Goal: Information Seeking & Learning: Find specific fact

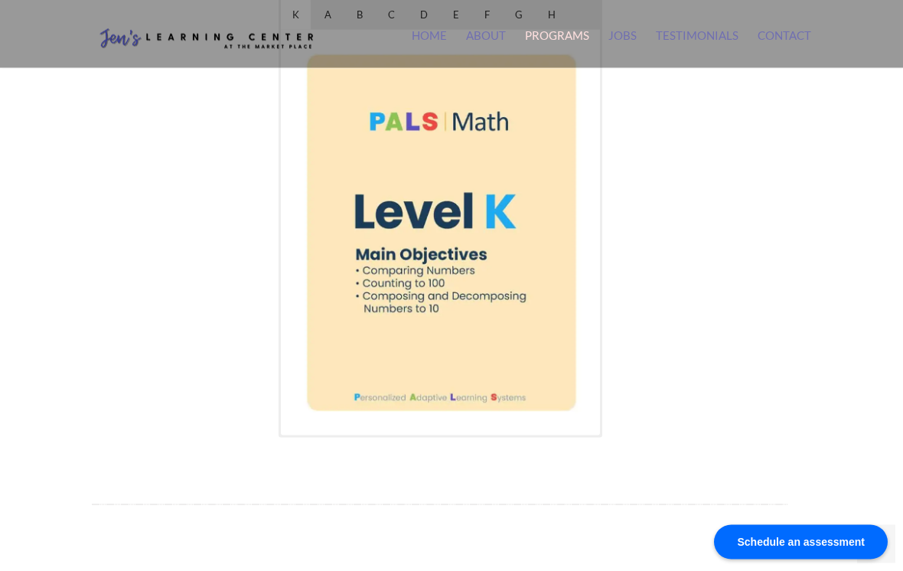
scroll to position [907, 0]
click at [562, 222] on icon "Next" at bounding box center [556, 232] width 20 height 20
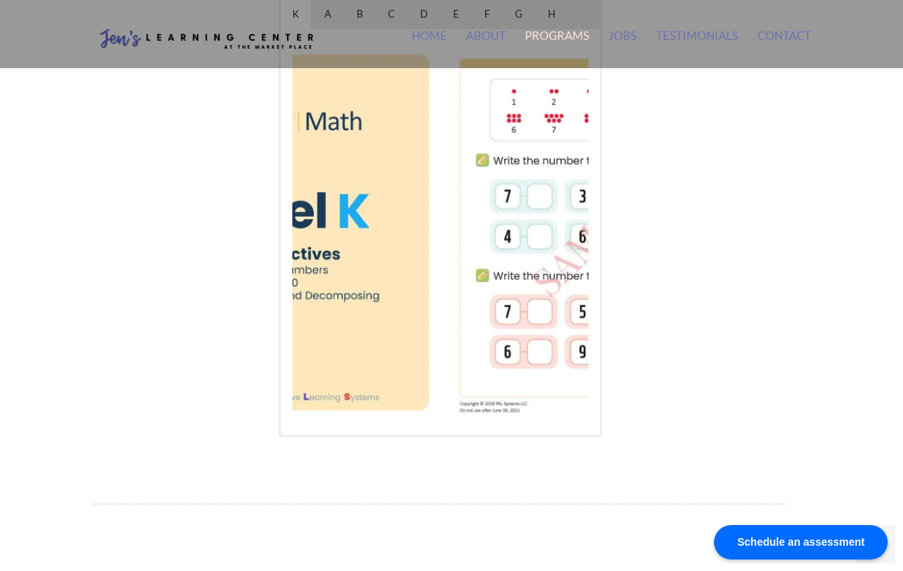
click at [559, 222] on icon "Next" at bounding box center [558, 232] width 12 height 20
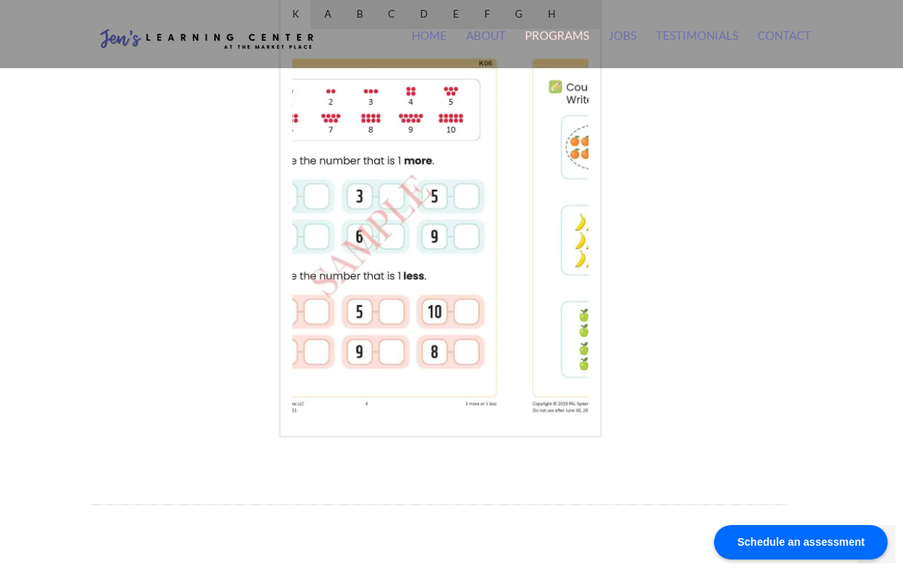
click at [559, 222] on icon "Next" at bounding box center [556, 232] width 20 height 20
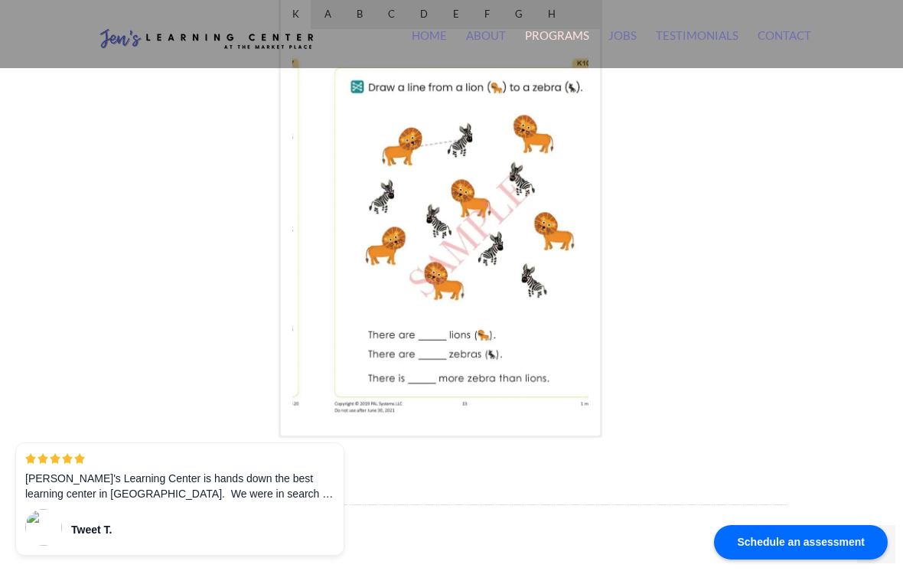
click at [565, 222] on icon "Next" at bounding box center [556, 232] width 20 height 20
click at [556, 222] on icon "Next" at bounding box center [558, 232] width 12 height 20
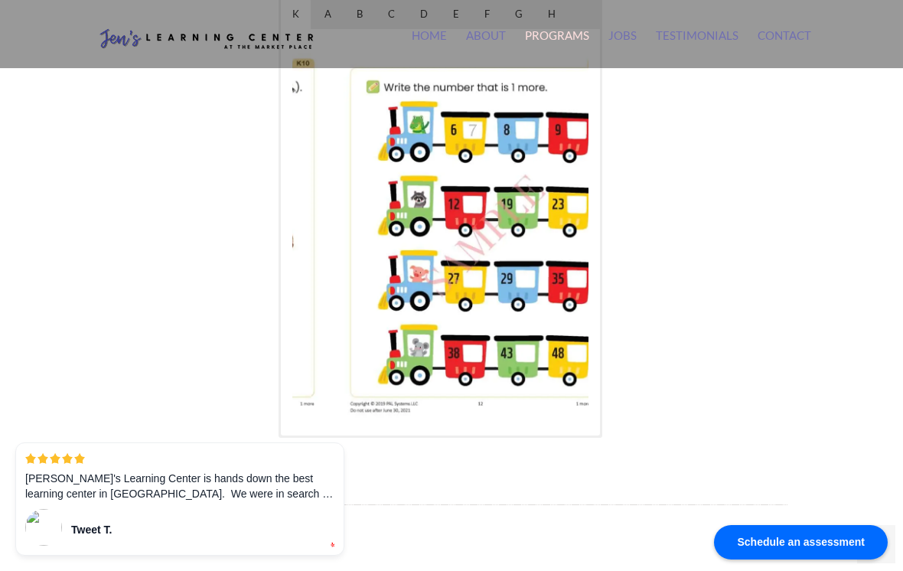
click at [552, 222] on icon "Next" at bounding box center [556, 232] width 20 height 20
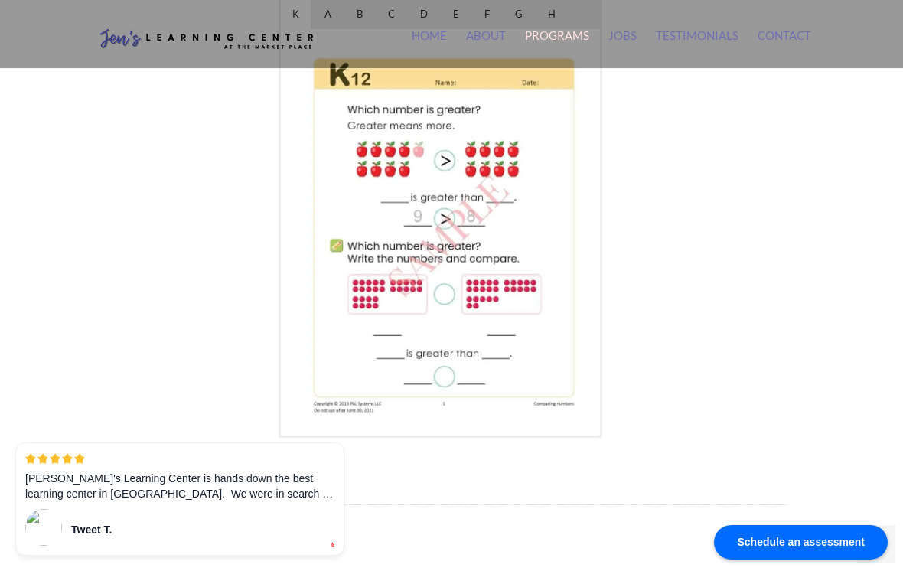
click at [552, 222] on icon "Next" at bounding box center [556, 232] width 20 height 20
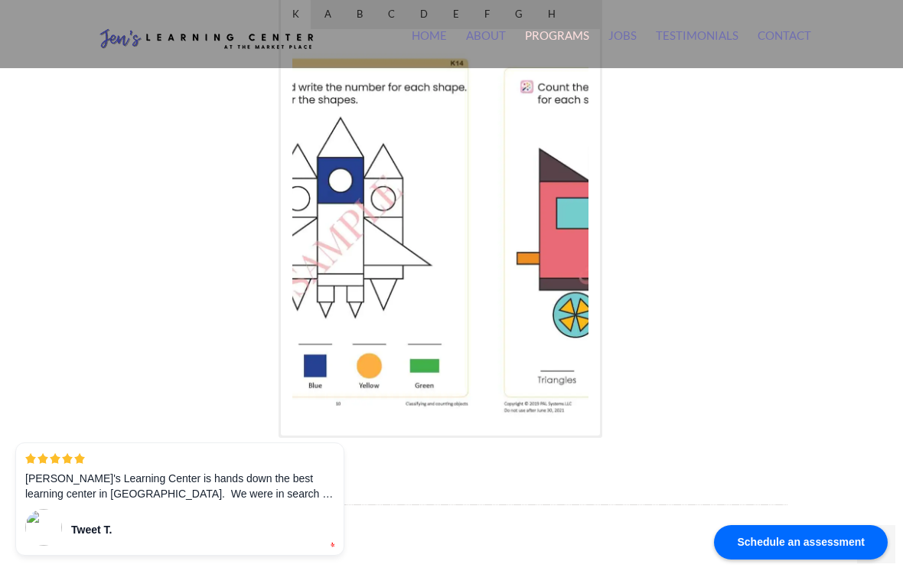
click at [531, 229] on img at bounding box center [634, 231] width 295 height 381
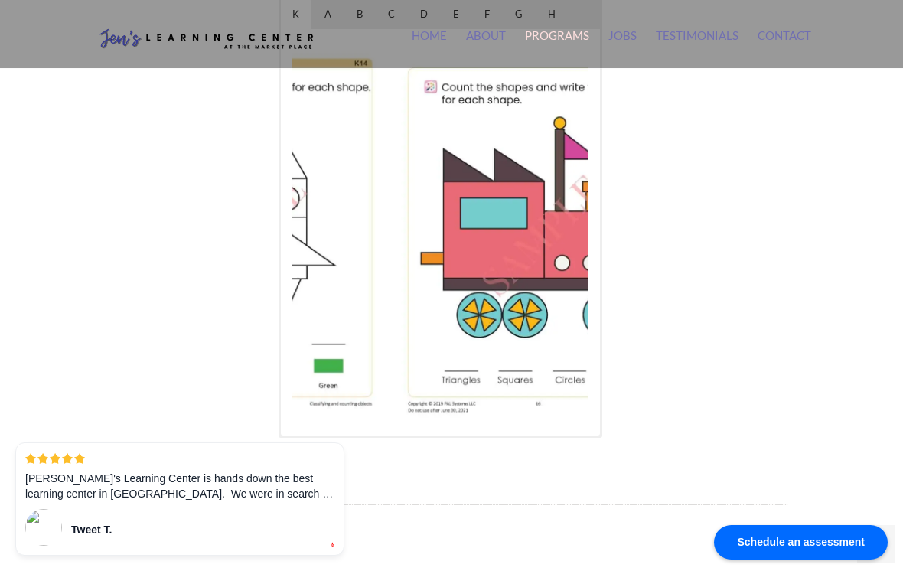
click at [547, 226] on img at bounding box center [537, 231] width 295 height 381
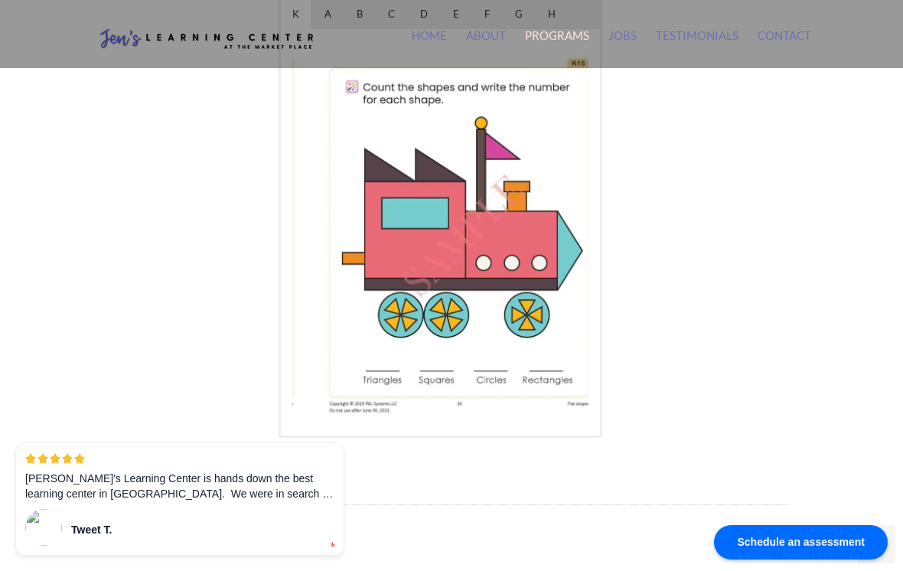
click at [540, 232] on img at bounding box center [459, 231] width 295 height 381
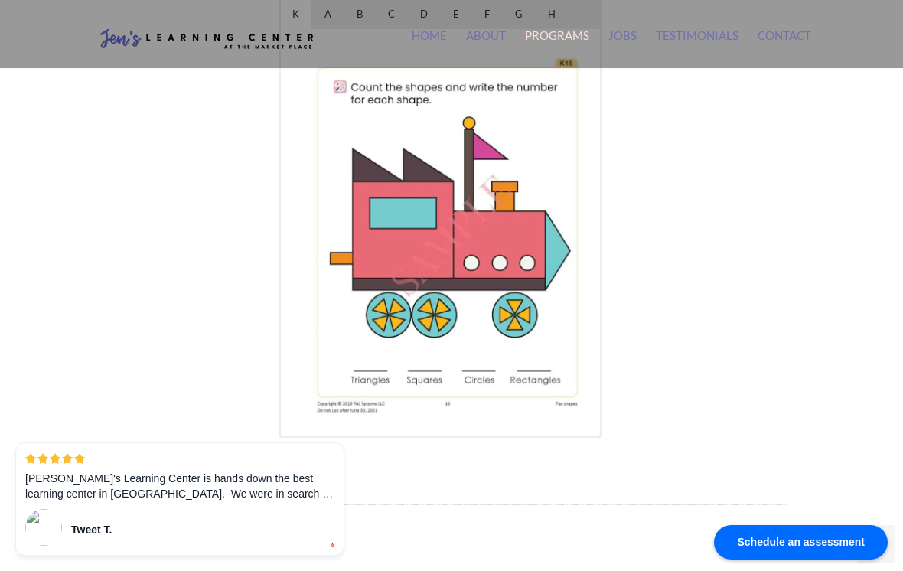
click at [566, 223] on img at bounding box center [447, 231] width 295 height 381
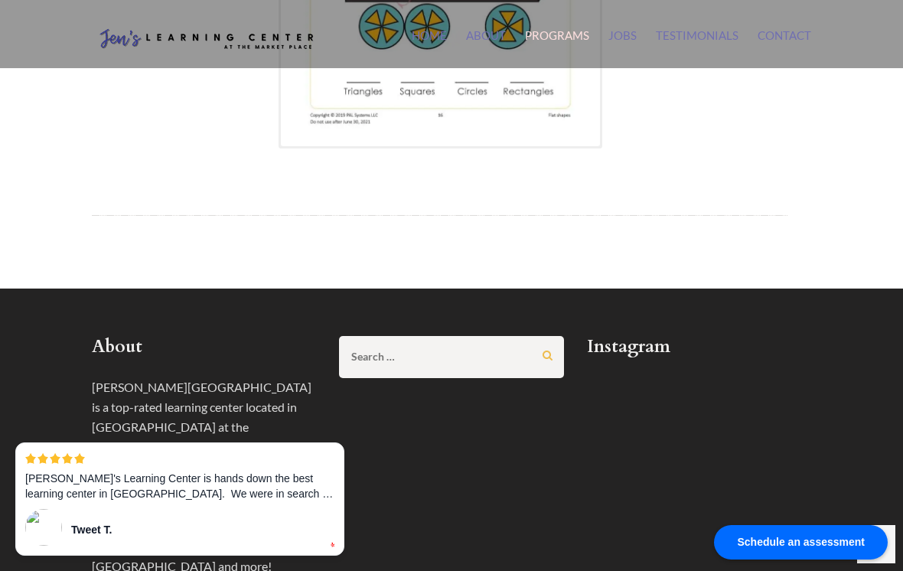
click at [409, 347] on input "Search for:" at bounding box center [436, 357] width 171 height 20
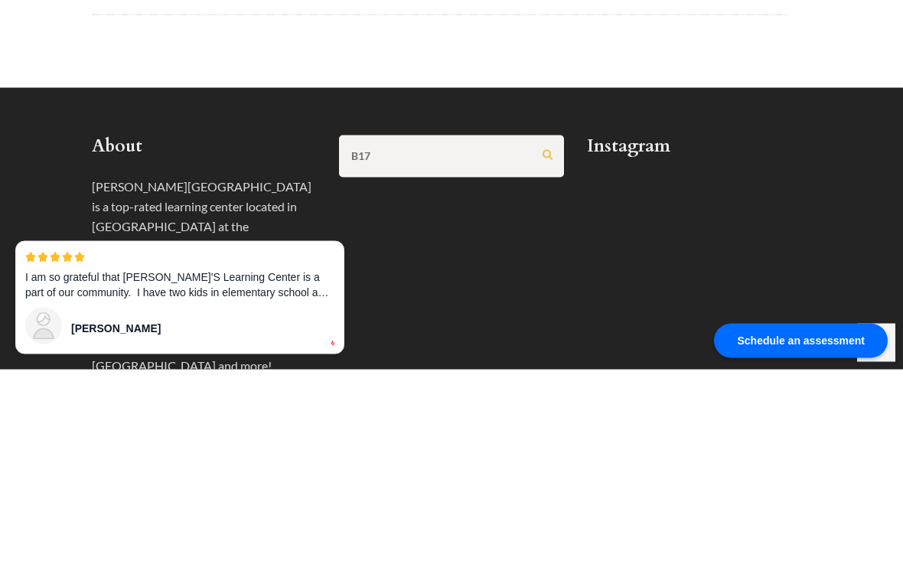
type input "B17"
click at [547, 351] on input "Search" at bounding box center [547, 356] width 10 height 10
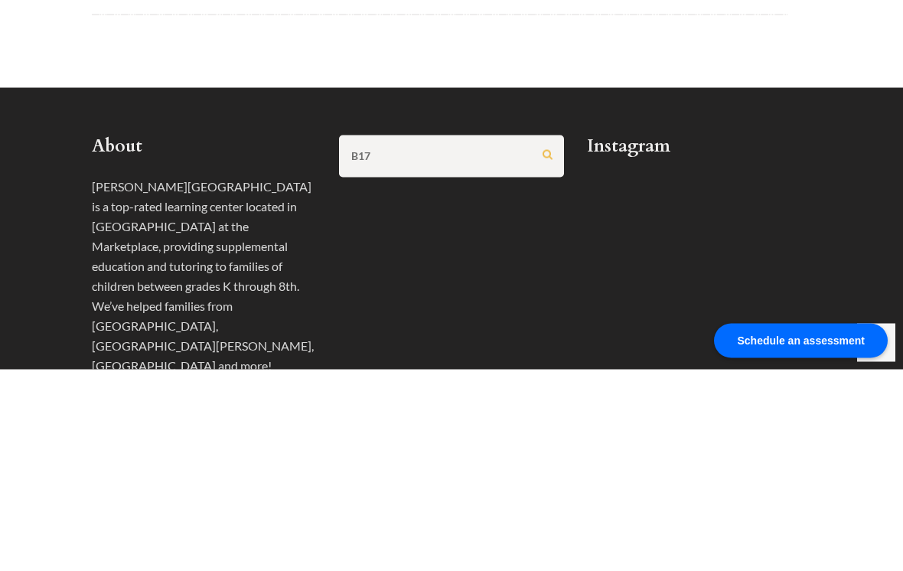
click at [547, 351] on input "Search" at bounding box center [547, 356] width 10 height 10
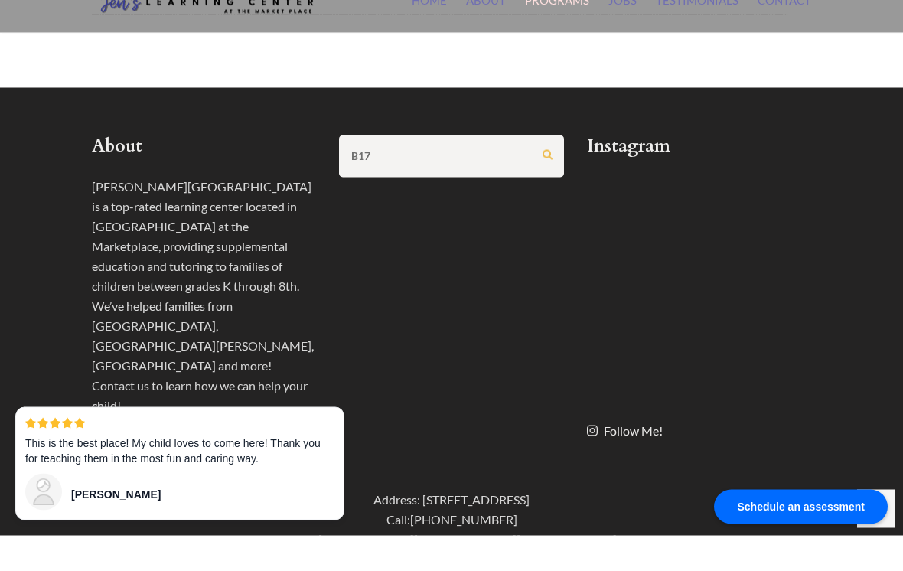
click at [547, 185] on input "Search" at bounding box center [547, 190] width 10 height 10
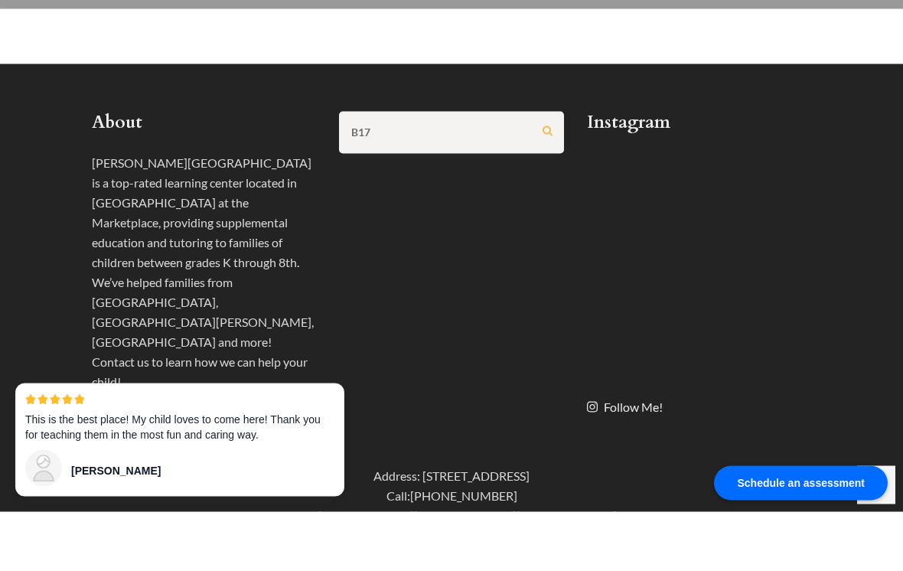
click at [547, 185] on input "Search" at bounding box center [547, 190] width 10 height 10
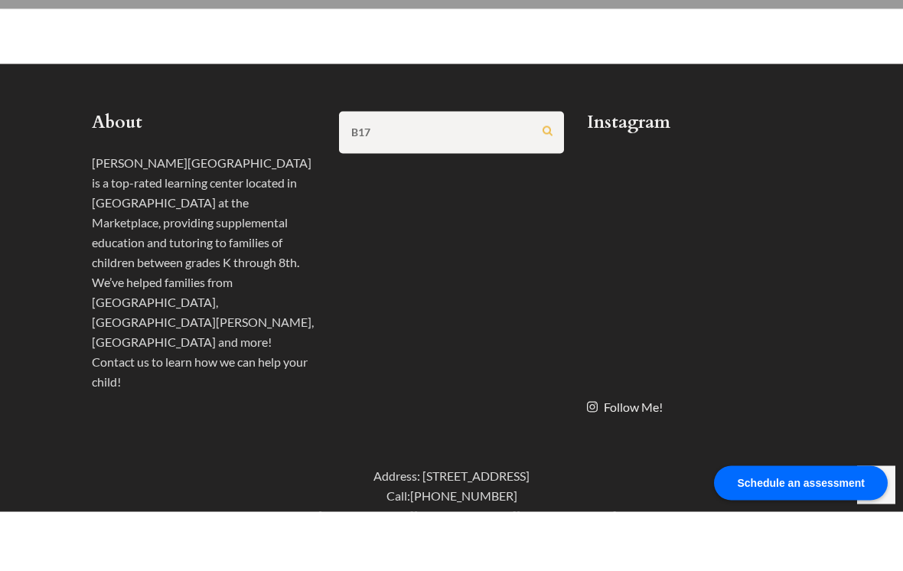
click at [425, 181] on input "B17" at bounding box center [436, 191] width 171 height 20
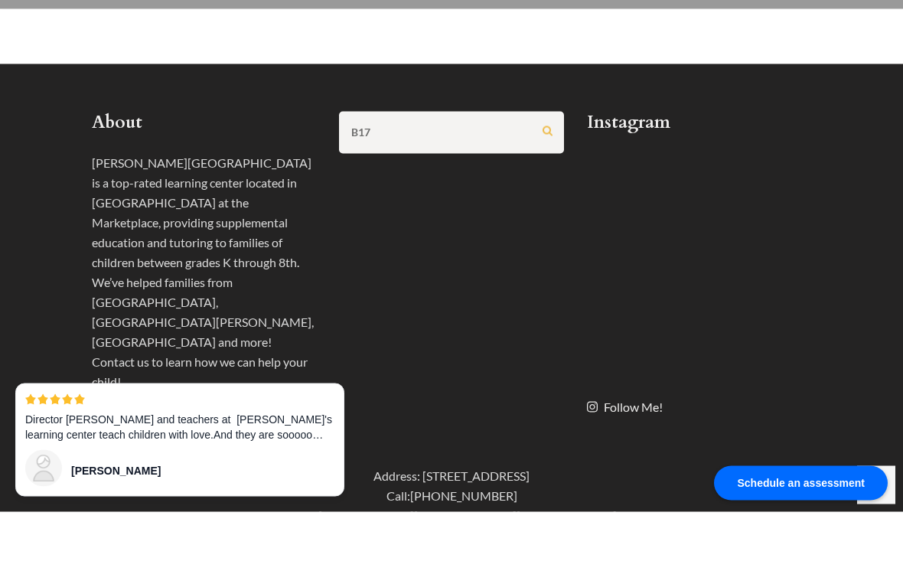
click at [435, 181] on input "B17" at bounding box center [436, 191] width 171 height 20
click at [427, 181] on input "B17" at bounding box center [436, 191] width 171 height 20
click at [547, 185] on input "Search" at bounding box center [547, 190] width 10 height 10
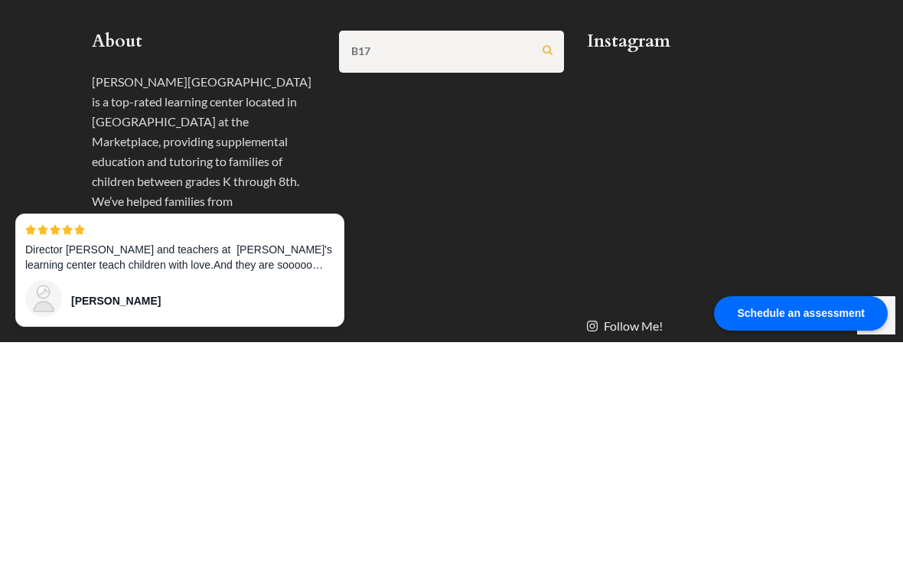
click at [547, 274] on input "Search" at bounding box center [547, 279] width 10 height 10
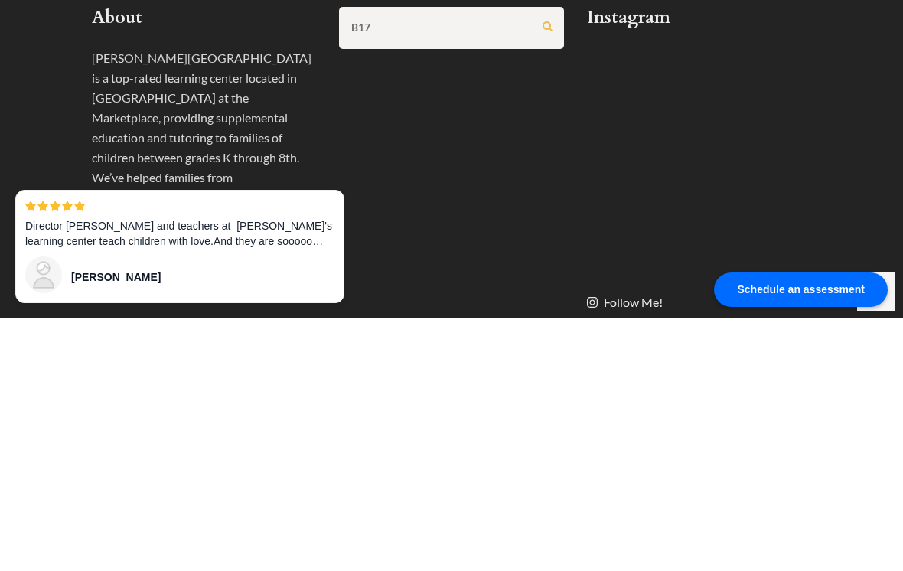
click at [547, 274] on input "Search" at bounding box center [547, 279] width 10 height 10
click at [366, 259] on div "About [PERSON_NAME]’s Learning Center is a top-rated learning center located in…" at bounding box center [451, 420] width 742 height 323
click at [451, 288] on div "About [PERSON_NAME]’s Learning Center is a top-rated learning center located in…" at bounding box center [451, 420] width 742 height 323
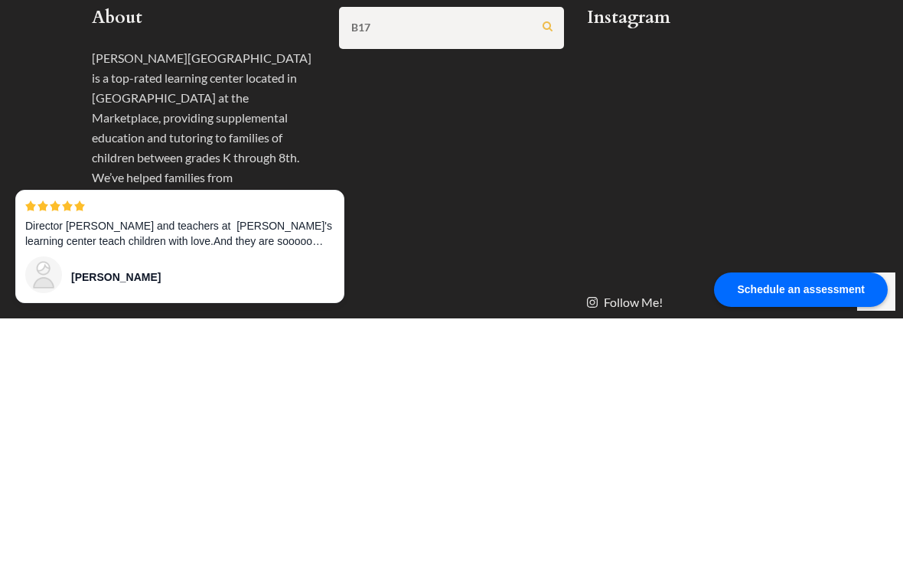
click at [472, 322] on div "About [PERSON_NAME]’s Learning Center is a top-rated learning center located in…" at bounding box center [451, 420] width 742 height 323
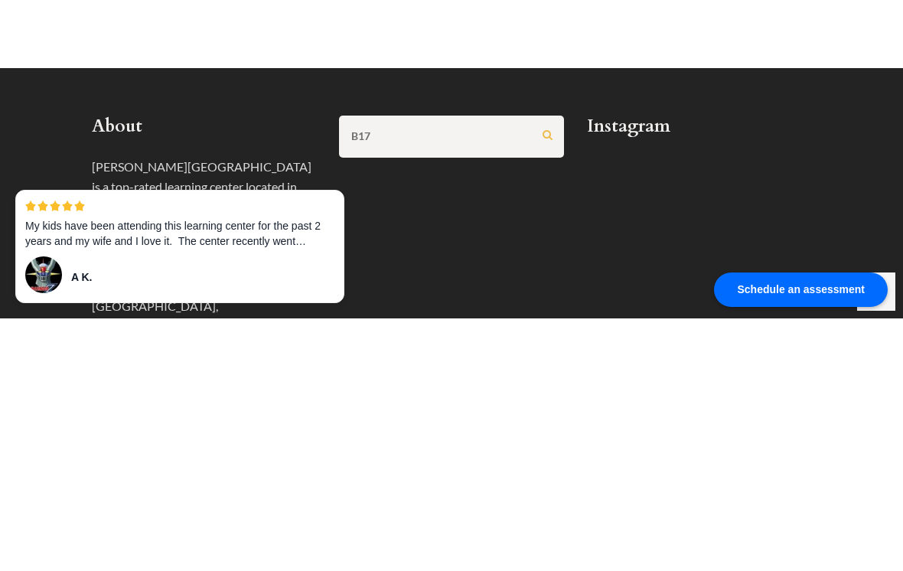
scroll to position [1329, 0]
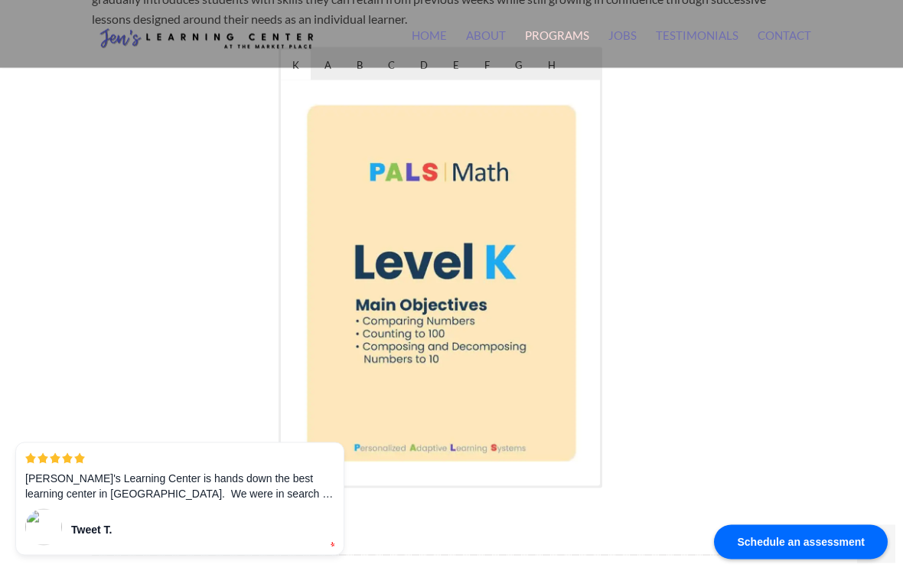
click at [555, 273] on icon "Next" at bounding box center [556, 283] width 20 height 20
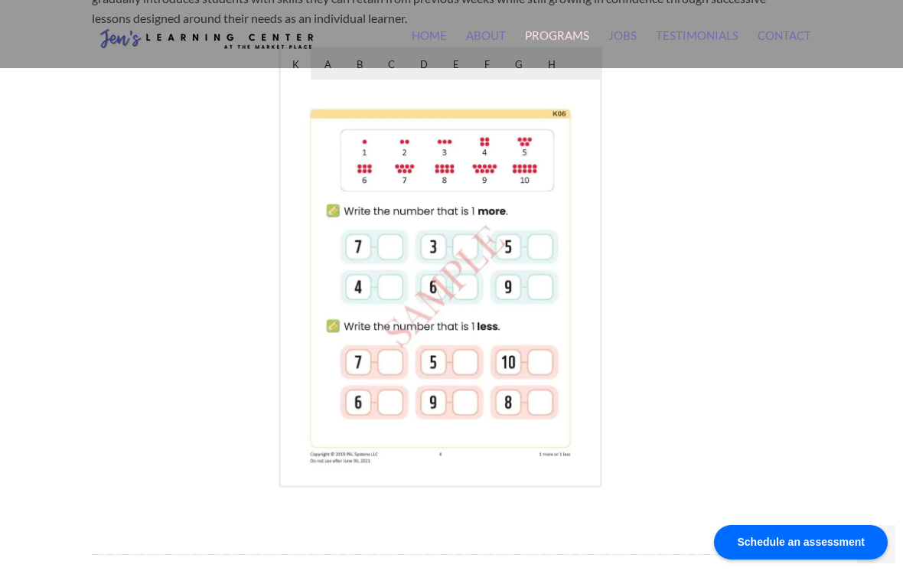
click at [560, 272] on icon "Next" at bounding box center [558, 282] width 12 height 20
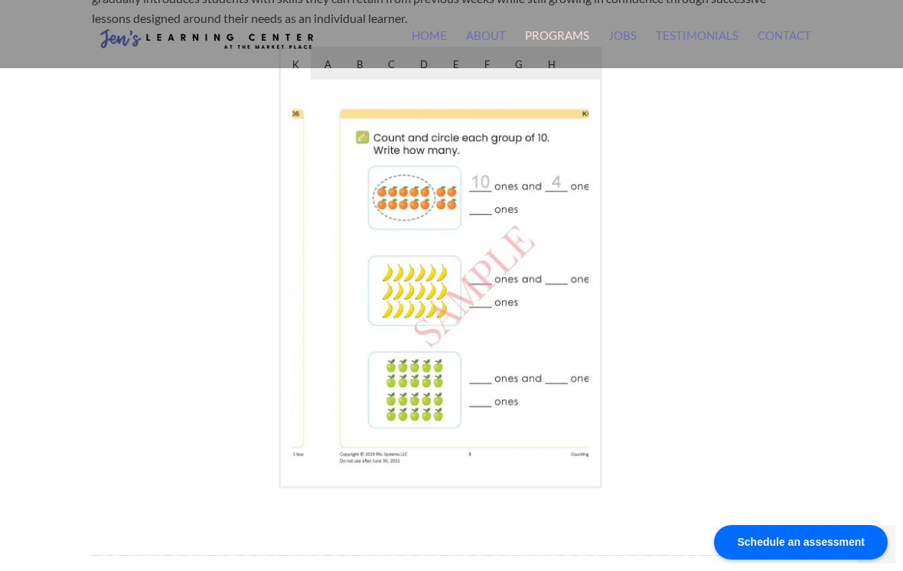
click at [548, 272] on icon "Next" at bounding box center [556, 282] width 20 height 20
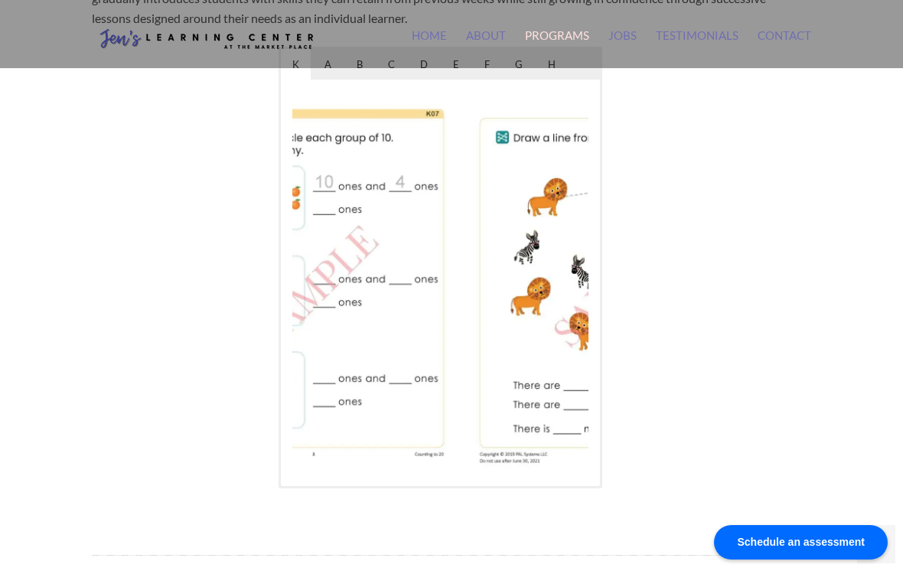
click at [562, 272] on icon "Next" at bounding box center [556, 282] width 20 height 20
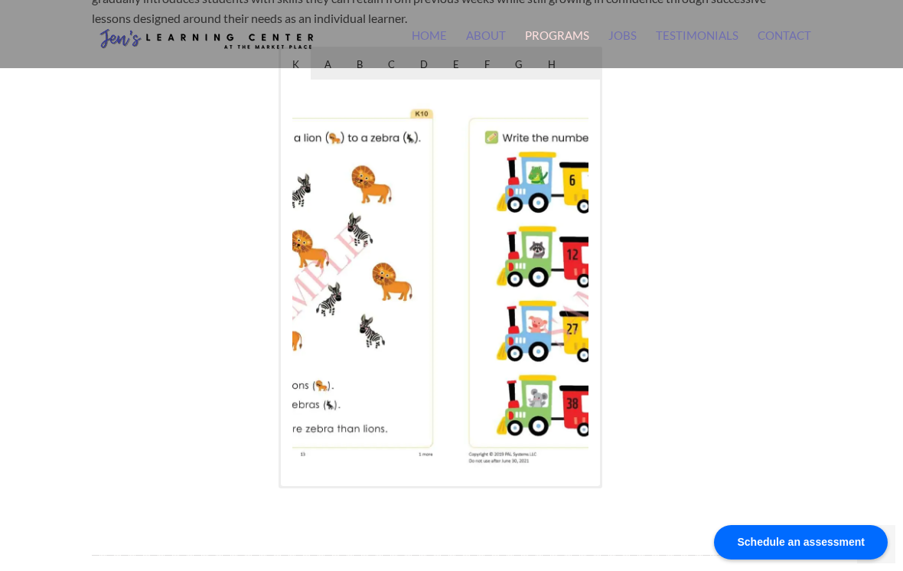
click at [562, 272] on icon "Next" at bounding box center [556, 282] width 20 height 20
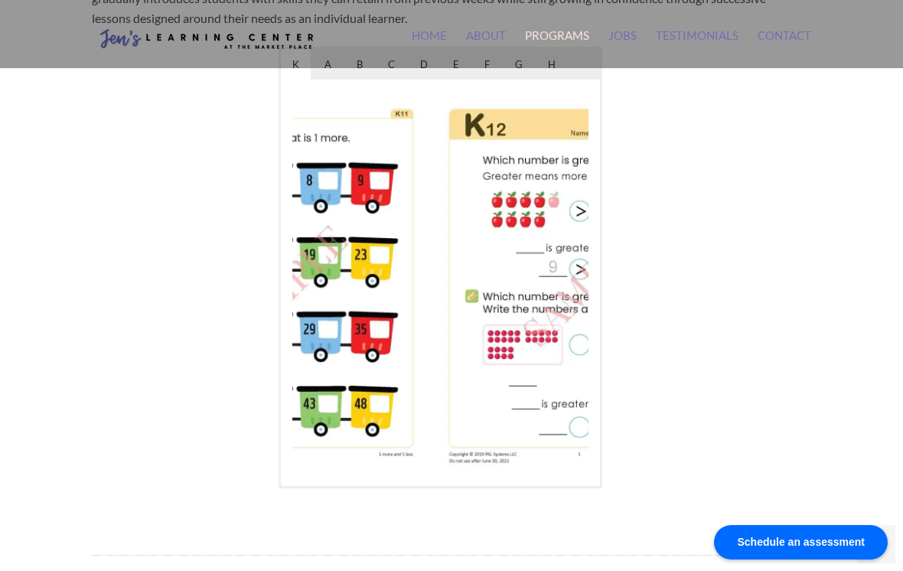
click at [572, 266] on button "Next" at bounding box center [556, 283] width 34 height 34
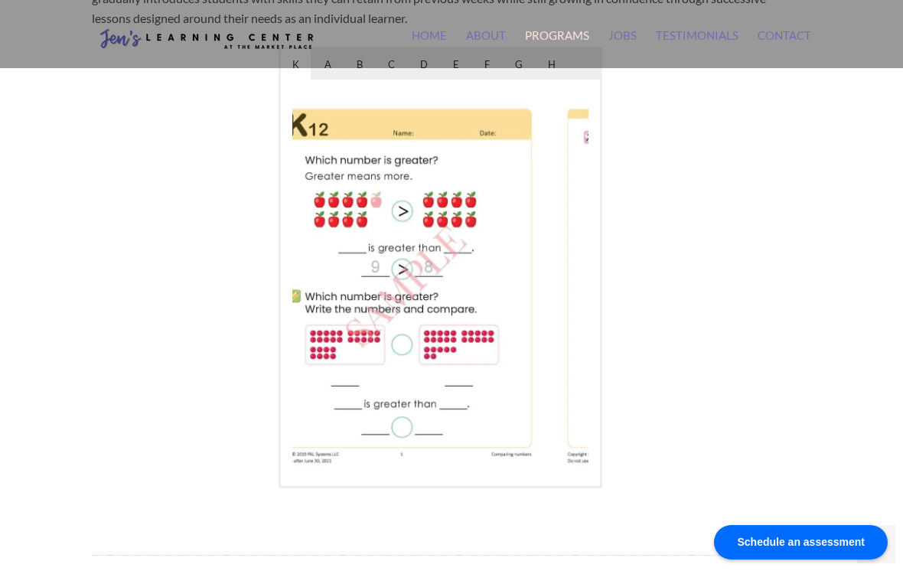
click at [565, 272] on icon "Next" at bounding box center [556, 282] width 20 height 20
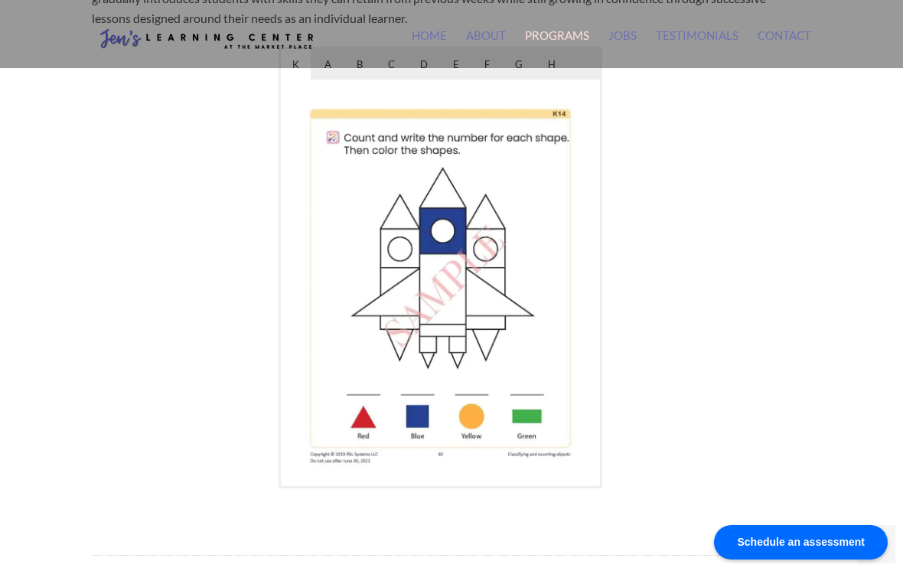
click at [548, 272] on icon "Next" at bounding box center [556, 282] width 20 height 20
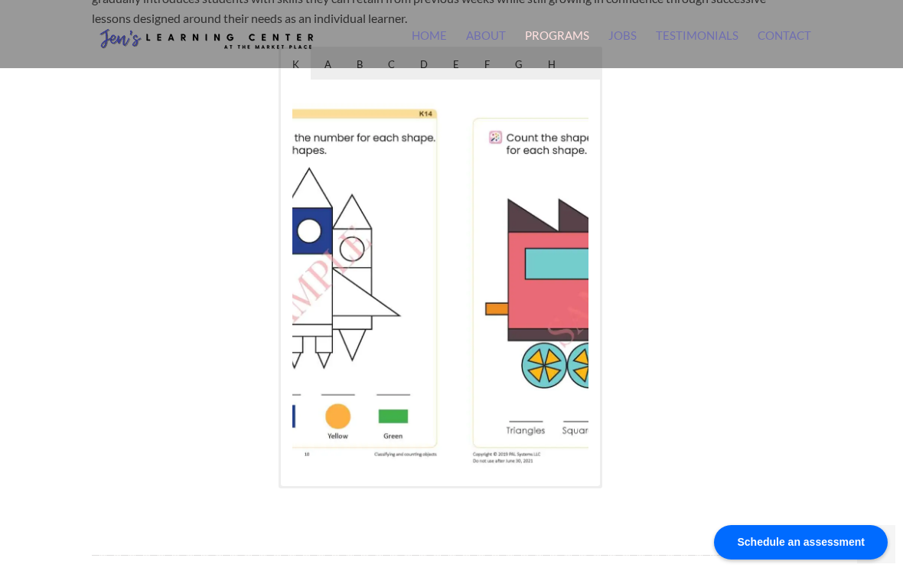
click at [551, 260] on img at bounding box center [602, 282] width 295 height 381
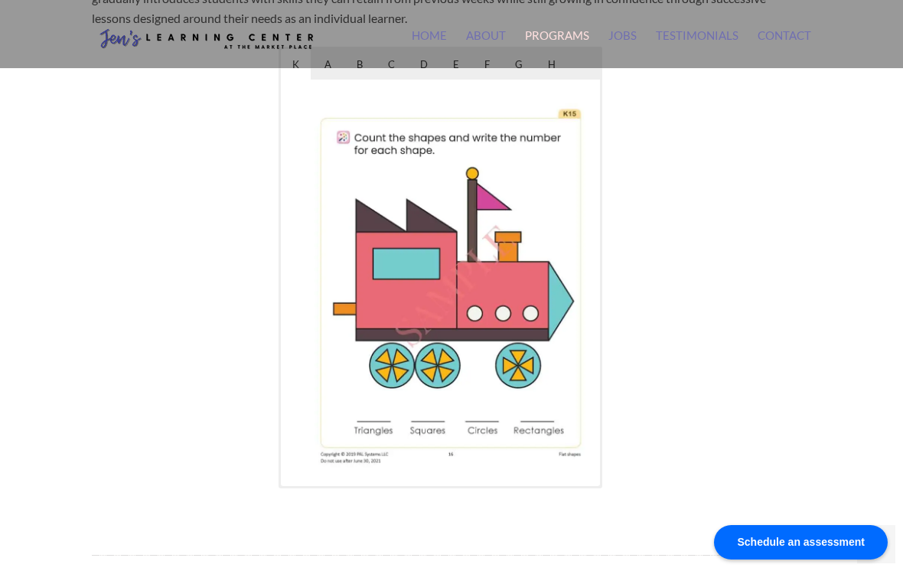
click at [553, 260] on img at bounding box center [450, 282] width 295 height 381
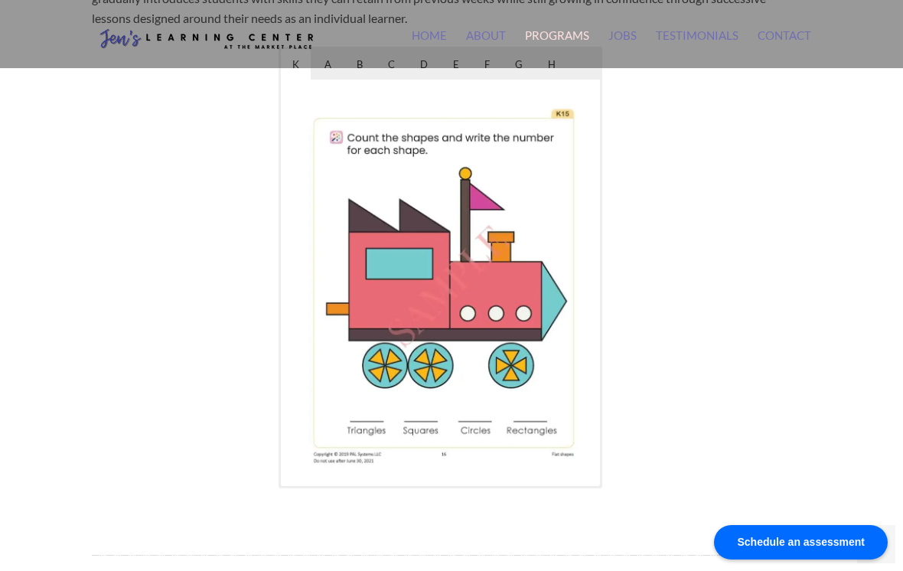
click at [556, 262] on img at bounding box center [443, 282] width 295 height 381
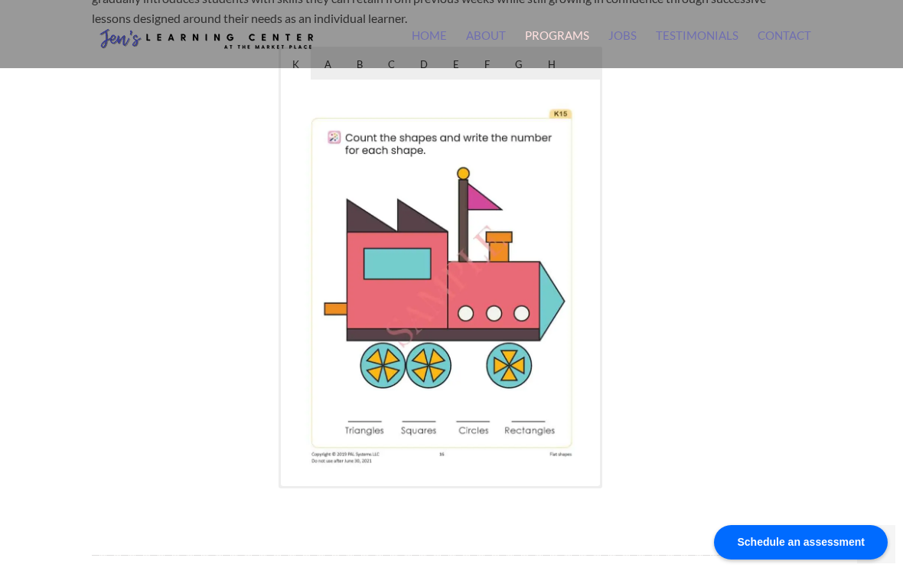
click at [555, 266] on img at bounding box center [441, 282] width 295 height 381
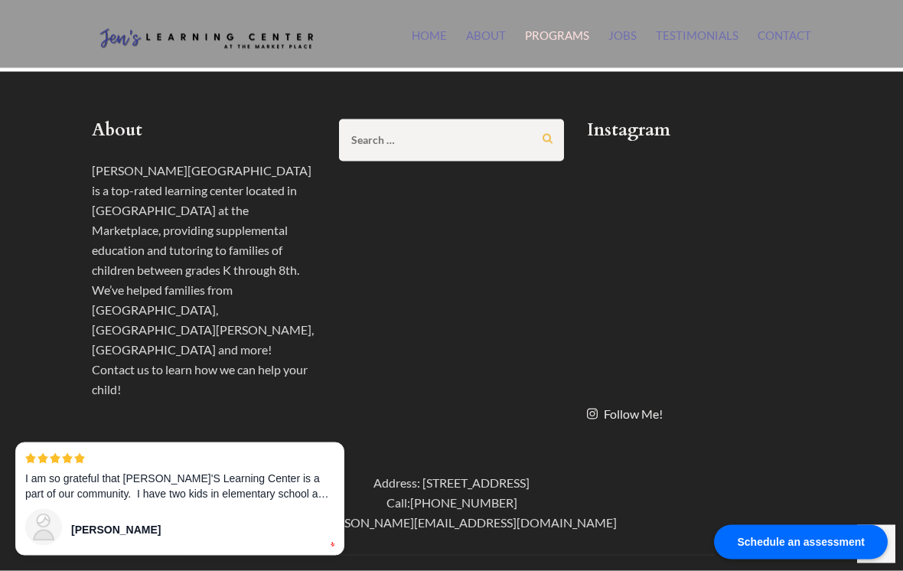
scroll to position [1417, 0]
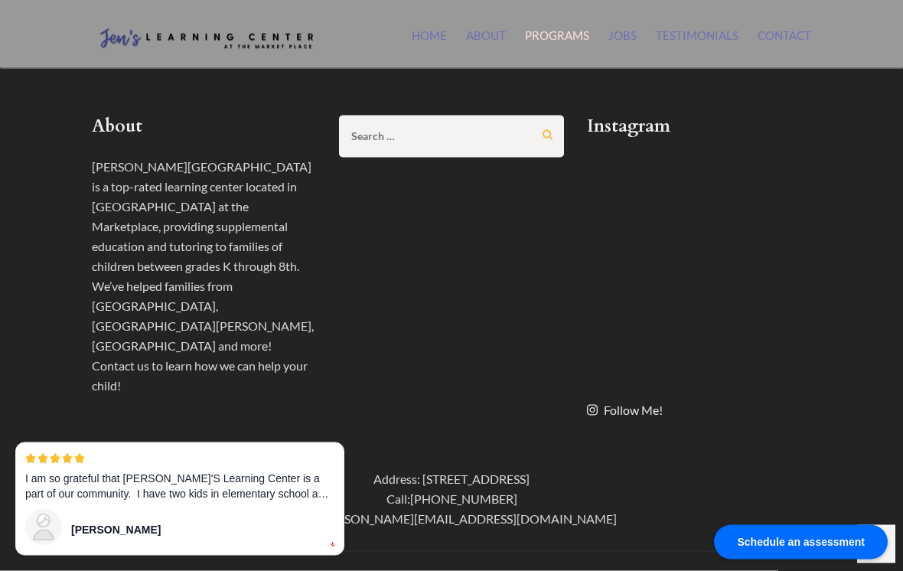
click at [435, 173] on div "About Jen’s Learning Center is a top-rated learning center located in Irvine at…" at bounding box center [451, 277] width 742 height 323
click at [439, 139] on div "Search for: Search 14326 14326 14326" at bounding box center [450, 146] width 247 height 60
click at [443, 126] on input "Search for:" at bounding box center [436, 136] width 171 height 20
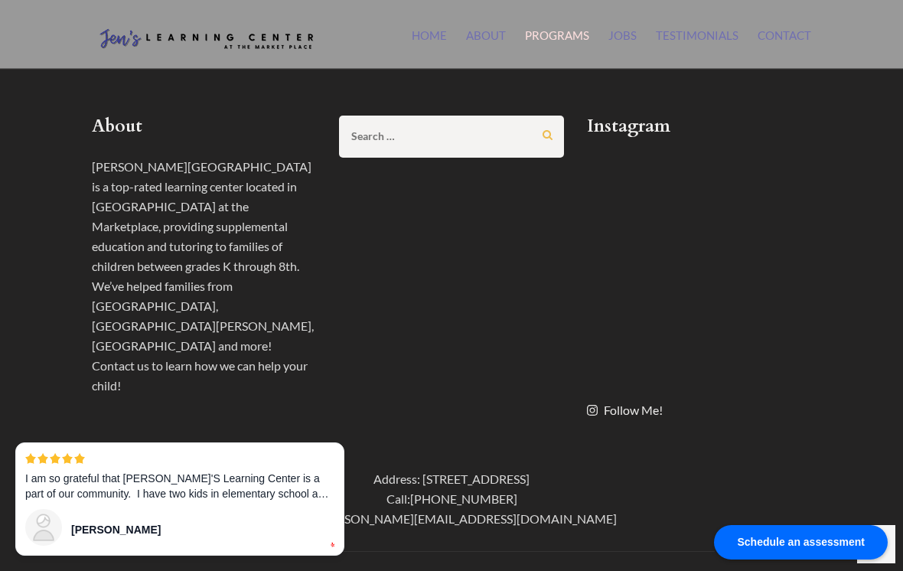
click at [441, 126] on input "Search for:" at bounding box center [436, 136] width 171 height 20
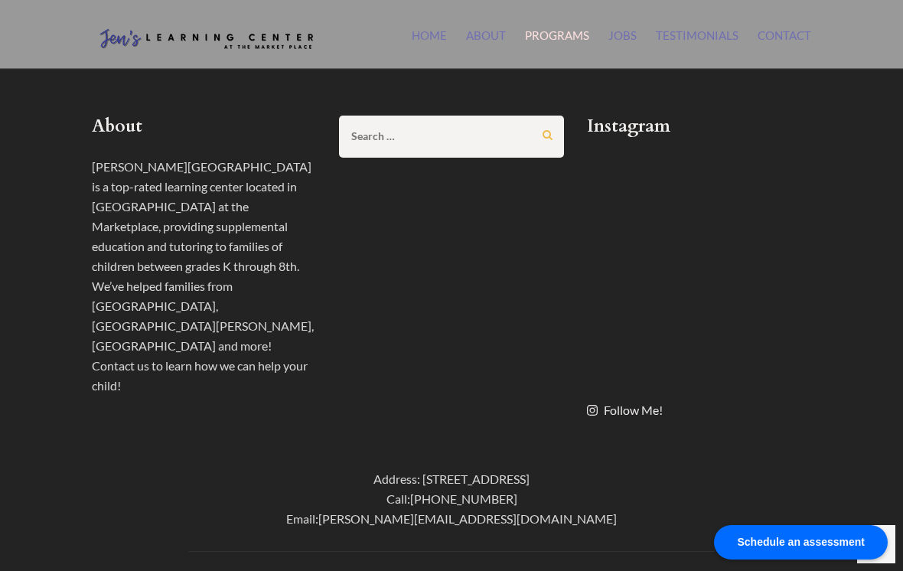
type input "/"
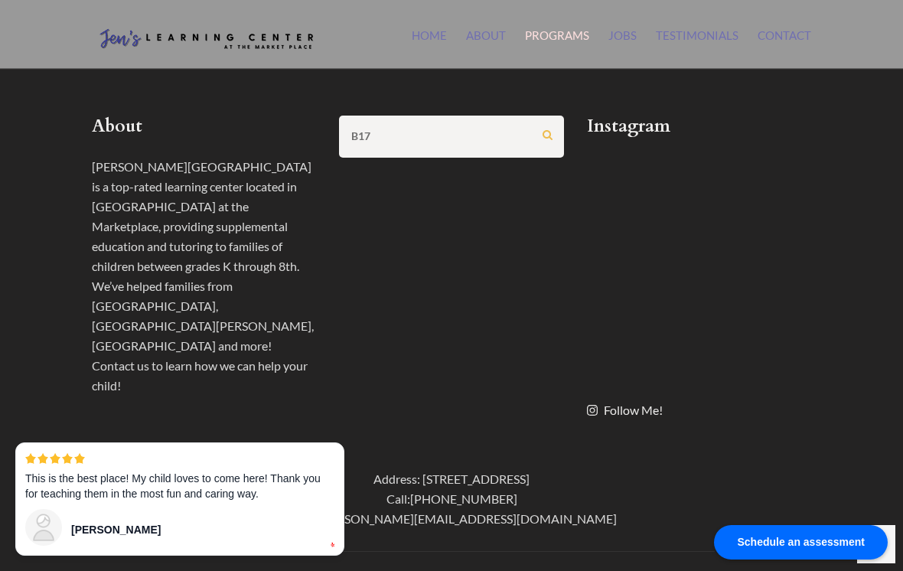
type input "B17"
click at [547, 130] on input "Search" at bounding box center [547, 135] width 10 height 10
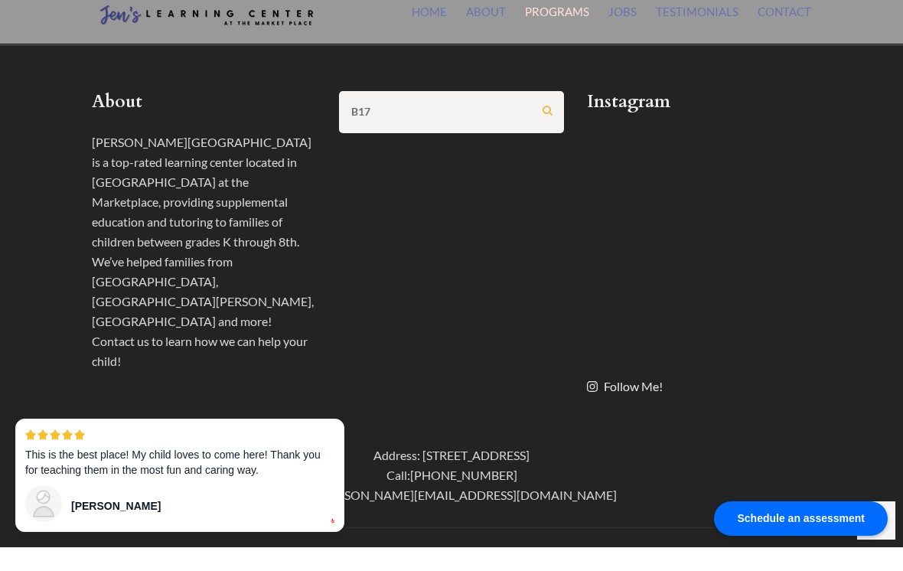
click at [547, 129] on input "Search" at bounding box center [547, 134] width 10 height 10
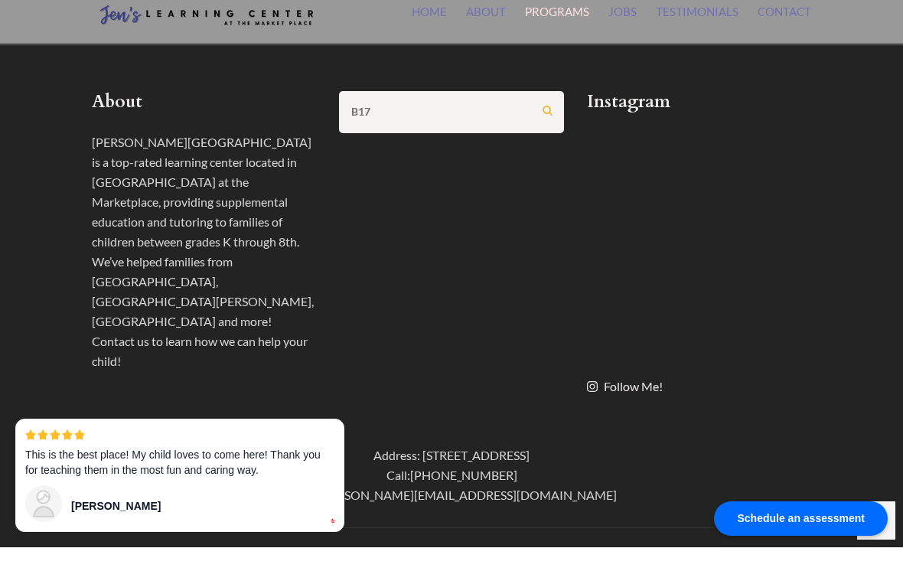
click at [547, 129] on input "Search" at bounding box center [547, 134] width 10 height 10
